Goal: Find specific page/section: Find specific page/section

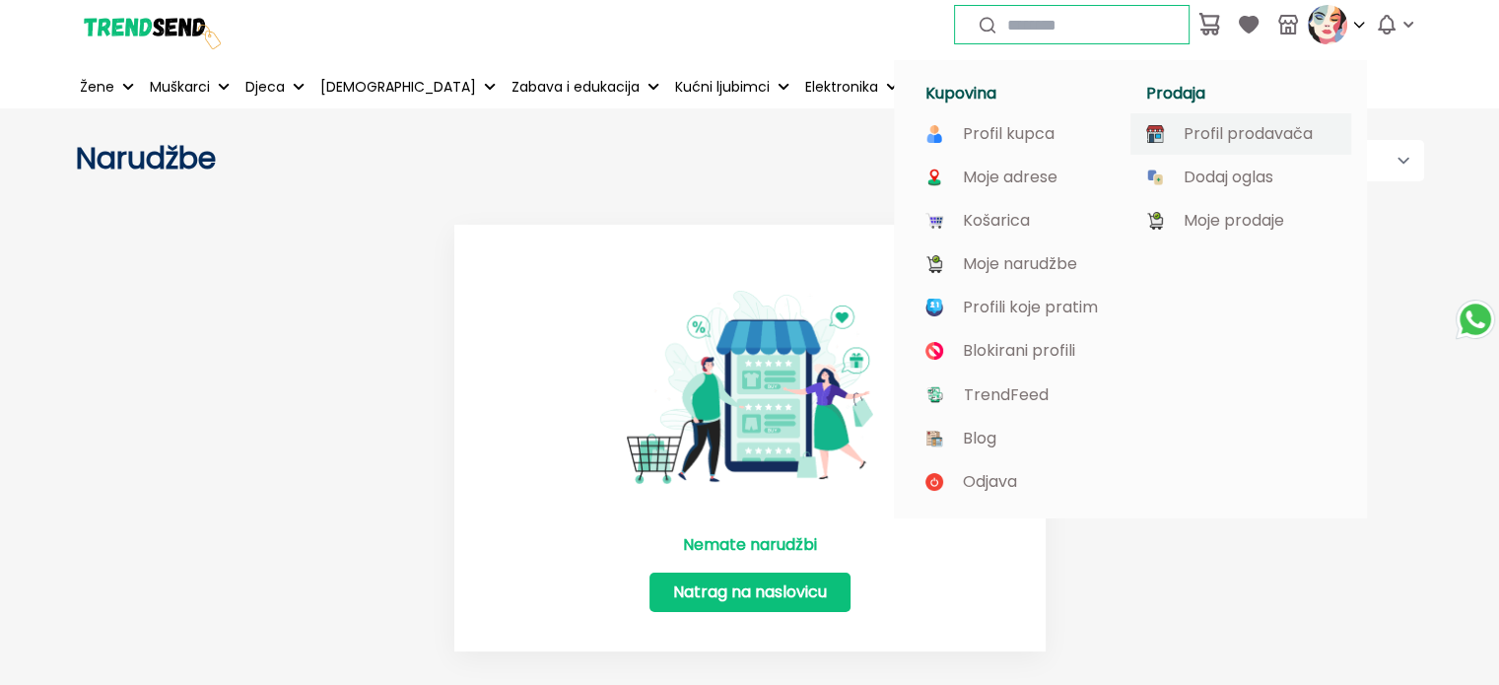
click at [1263, 127] on p "Profil prodavača" at bounding box center [1248, 134] width 129 height 18
